Goal: Transaction & Acquisition: Purchase product/service

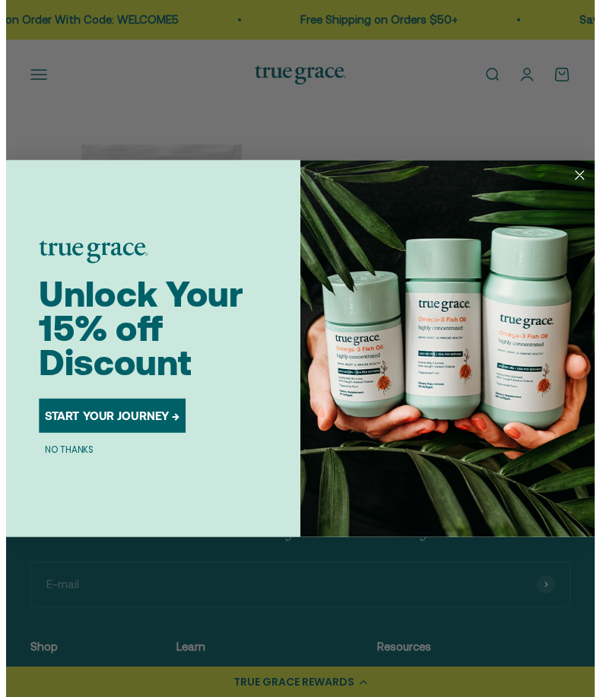
scroll to position [614, 0]
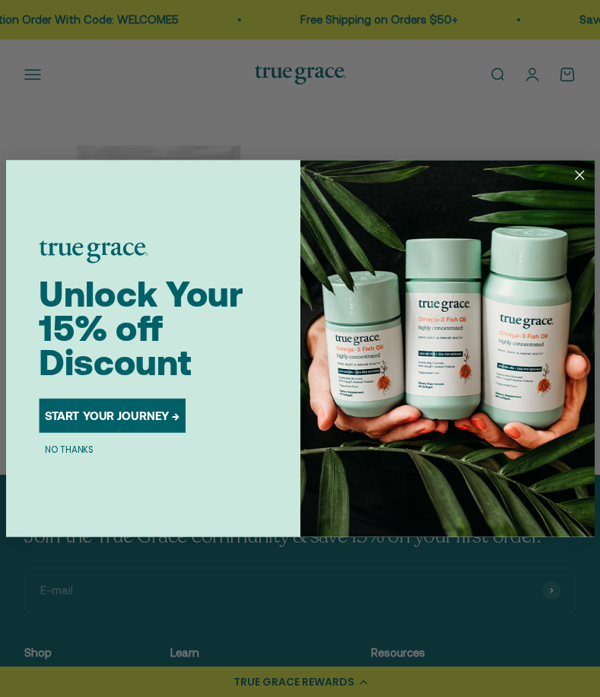
drag, startPoint x: 580, startPoint y: 168, endPoint x: 466, endPoint y: 249, distance: 139.1
click at [580, 168] on circle "Close dialog" at bounding box center [580, 175] width 20 height 20
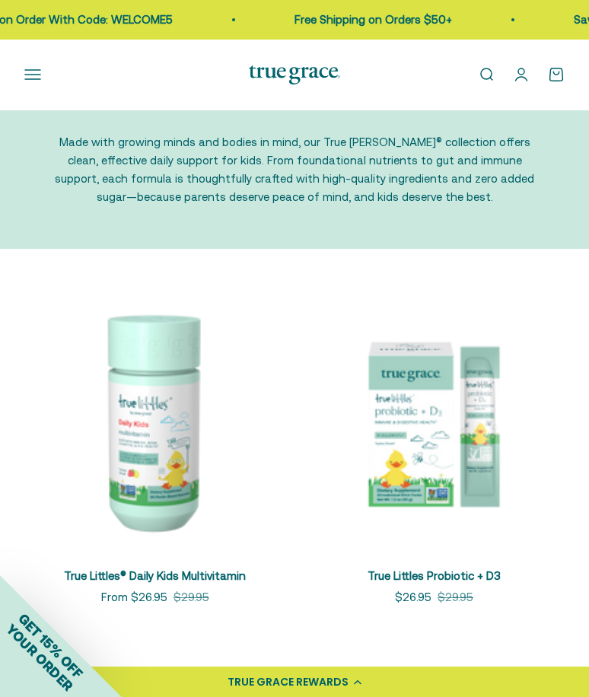
scroll to position [0, 0]
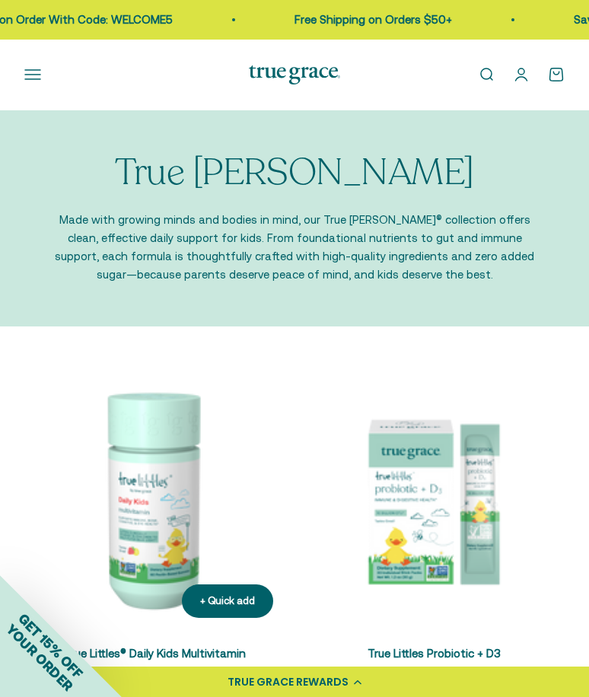
click at [176, 490] on img at bounding box center [154, 499] width 261 height 261
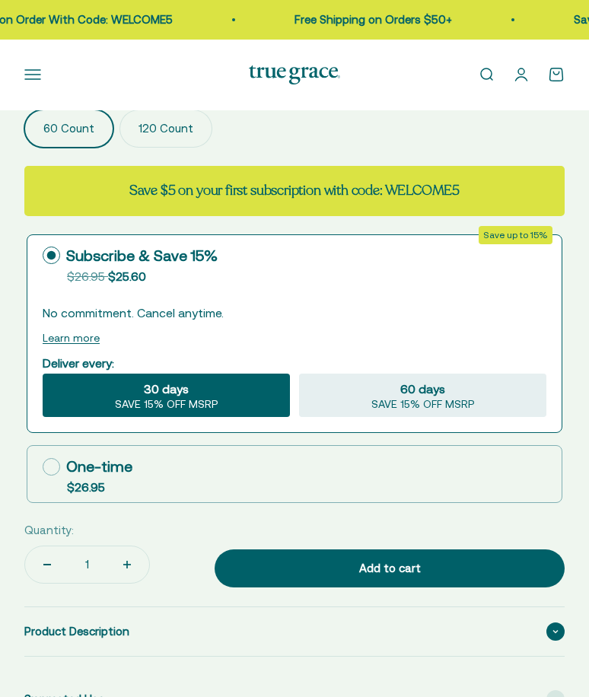
scroll to position [1238, 0]
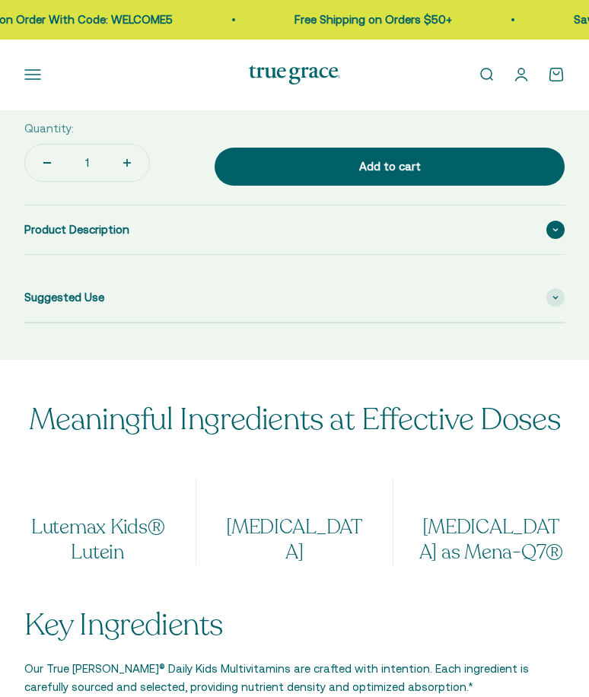
select select "3"
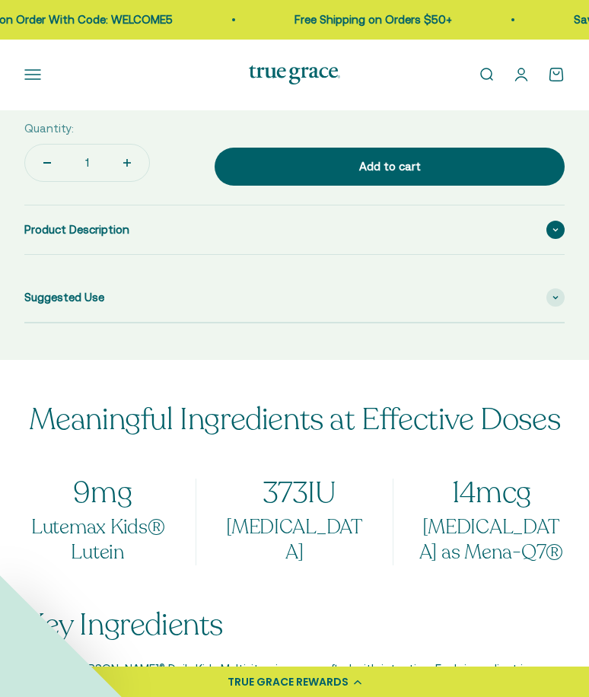
click at [173, 229] on div "Product Description" at bounding box center [294, 229] width 540 height 49
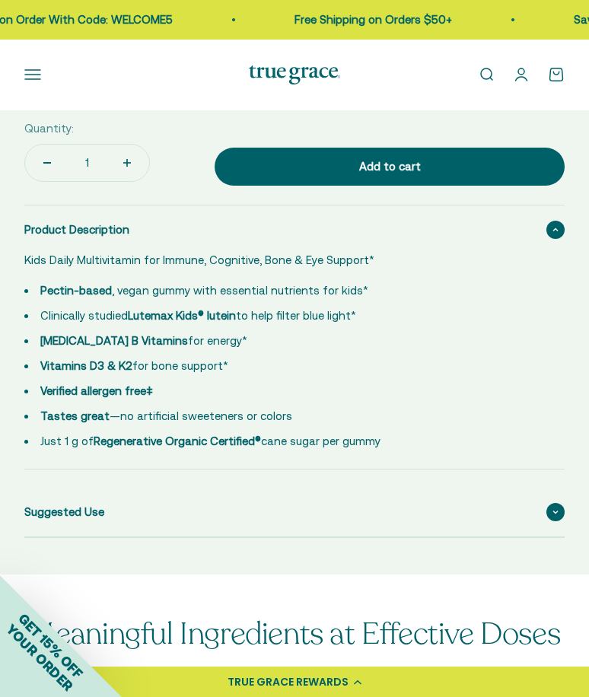
click at [132, 504] on div "Suggested Use" at bounding box center [294, 512] width 540 height 49
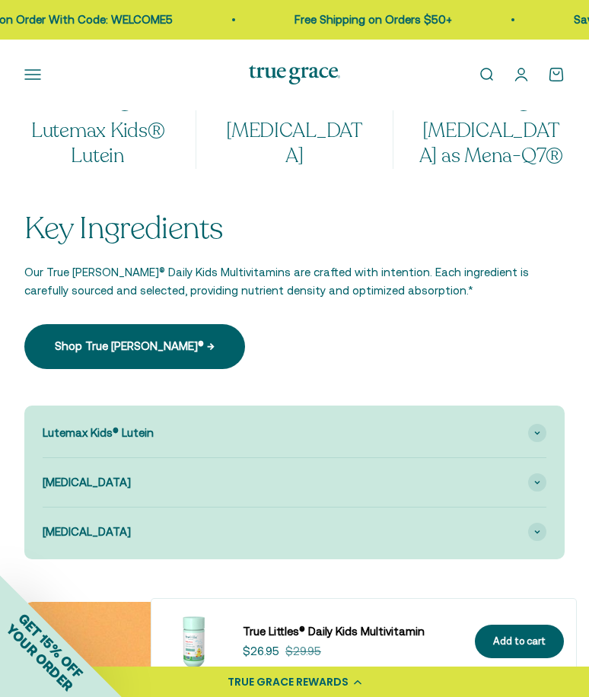
scroll to position [1999, 0]
